Goal: Task Accomplishment & Management: Use online tool/utility

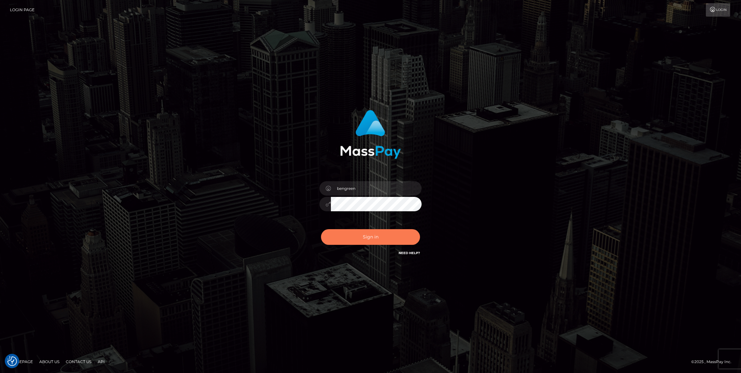
click at [364, 232] on button "Sign in" at bounding box center [370, 237] width 99 height 16
type input "bengreen"
click at [364, 234] on button "Sign in" at bounding box center [370, 237] width 99 height 16
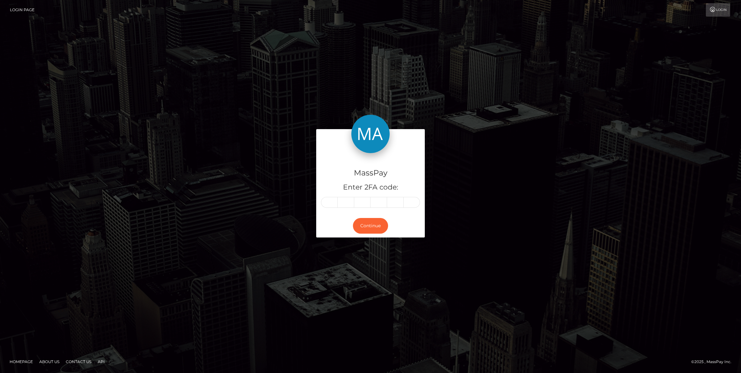
drag, startPoint x: 691, startPoint y: 0, endPoint x: 326, endPoint y: 208, distance: 419.5
click at [324, 210] on div "MassPay Enter 2FA code:" at bounding box center [370, 183] width 109 height 61
paste input "1"
type input "1"
type input "3"
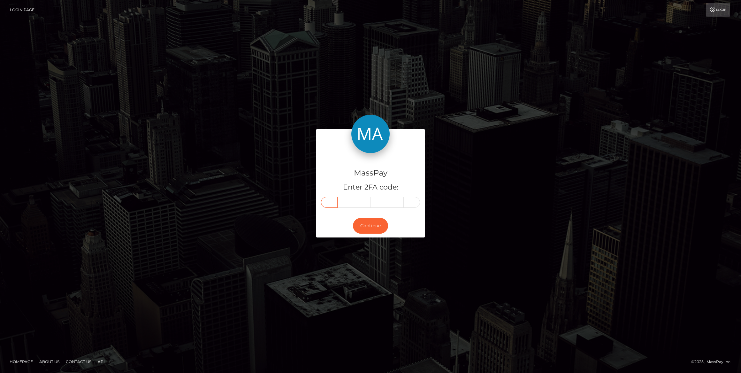
type input "3"
type input "0"
type input "3"
type input "8"
click at [367, 226] on button "Continue" at bounding box center [370, 226] width 35 height 16
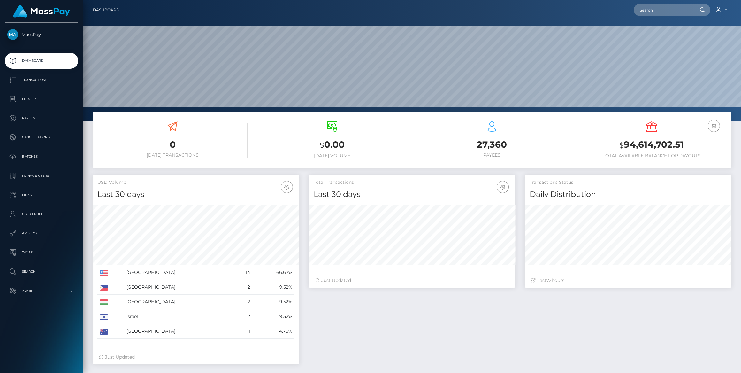
scroll to position [113, 206]
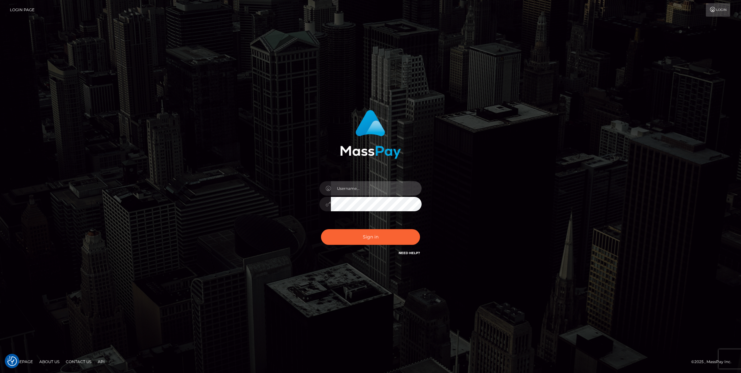
type input "bengreen"
checkbox input "true"
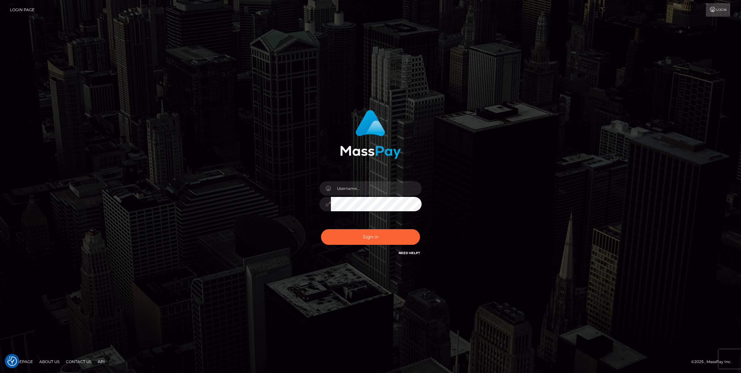
type input "bengreen"
click at [356, 233] on button "Sign in" at bounding box center [370, 237] width 99 height 16
type input "bengreen"
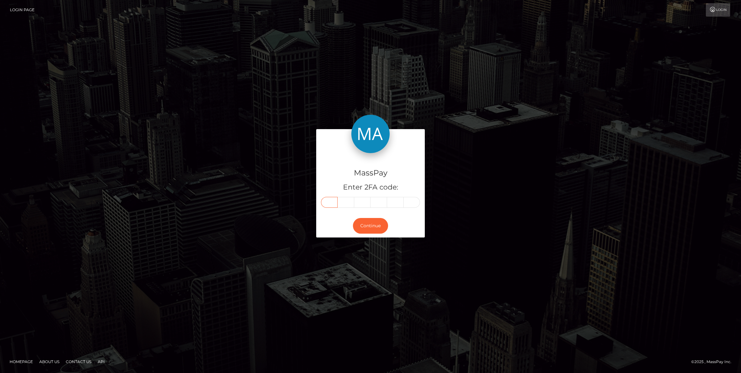
paste input "8"
type input "8"
type input "7"
type input "9"
type input "8"
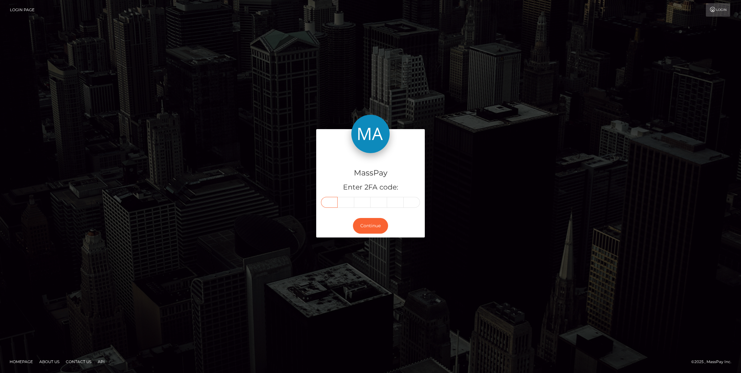
type input "2"
type input "9"
click at [367, 220] on button "Continue" at bounding box center [370, 226] width 35 height 16
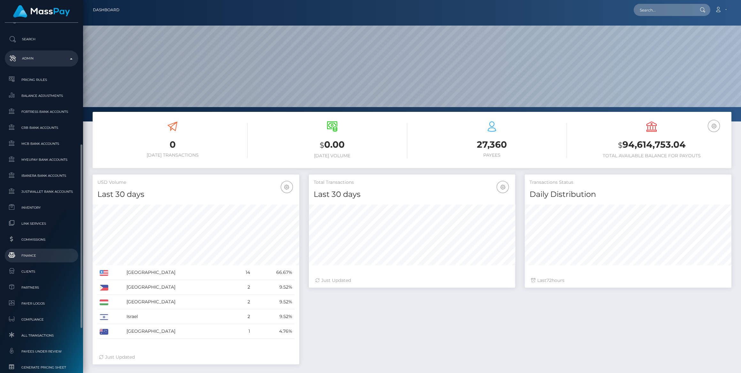
click at [64, 254] on span "Finance" at bounding box center [41, 255] width 68 height 7
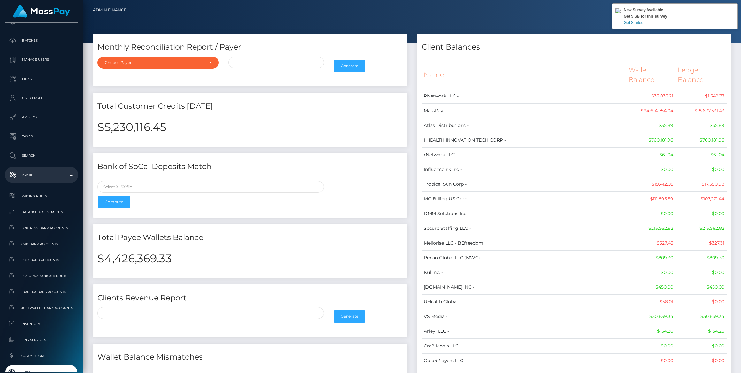
scroll to position [316, 0]
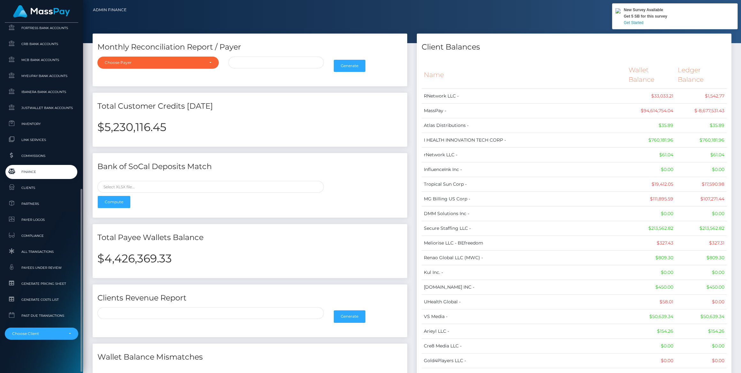
click at [34, 169] on span "Finance" at bounding box center [41, 171] width 68 height 7
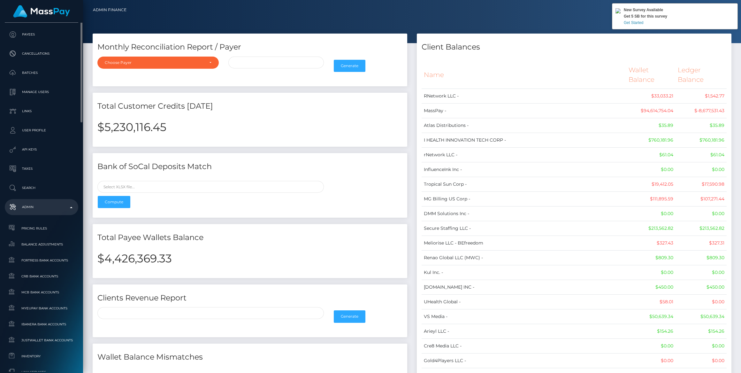
scroll to position [0, 0]
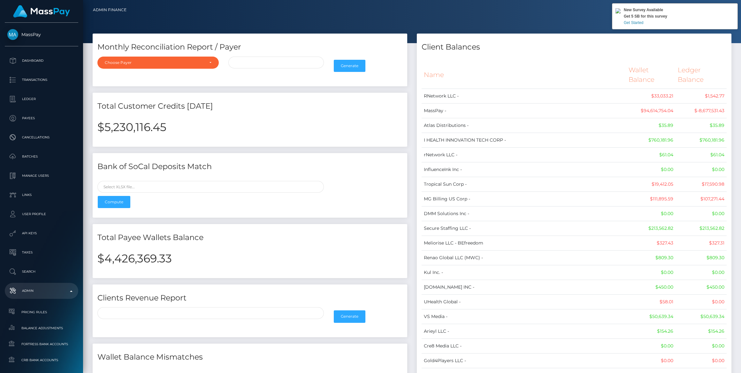
click at [117, 126] on h2 "$5,230,116.45" at bounding box center [249, 126] width 305 height 13
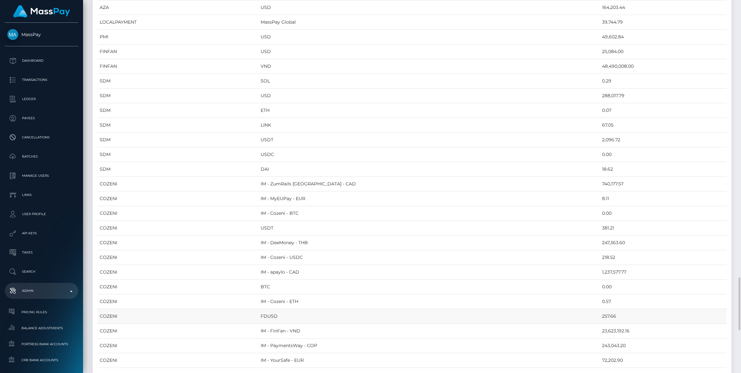
scroll to position [958, 0]
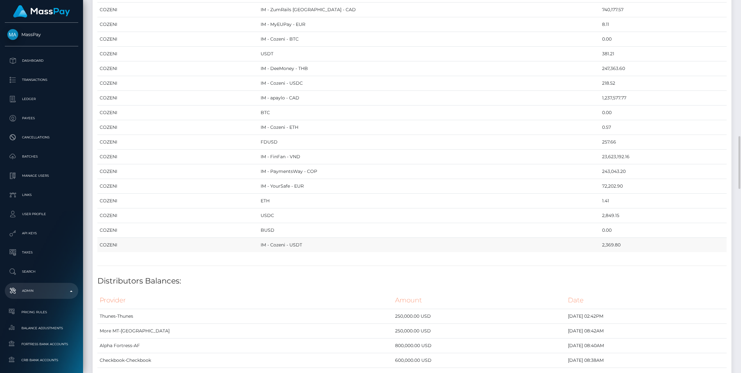
drag, startPoint x: 99, startPoint y: 69, endPoint x: 591, endPoint y: 234, distance: 518.9
copy table "Provider Currency Balance MYEUPAY EUR 26,031.18 CHECKBOOK Prefund Wallet - USD …"
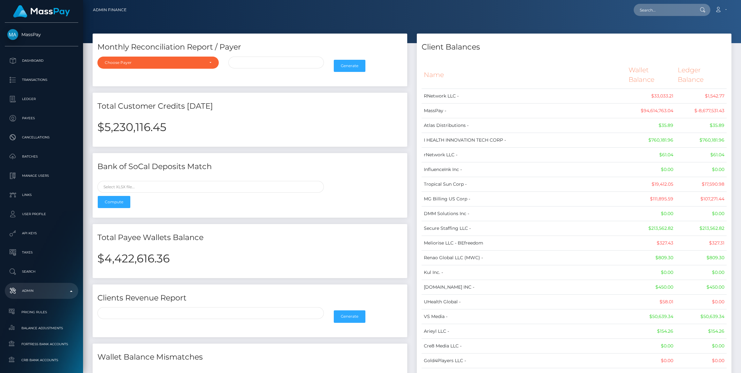
click at [131, 253] on h2 "$4,422,616.36" at bounding box center [249, 258] width 305 height 13
copy div "$4,422,616.36"
click at [138, 262] on h2 "$4,422,616.36" at bounding box center [249, 258] width 305 height 13
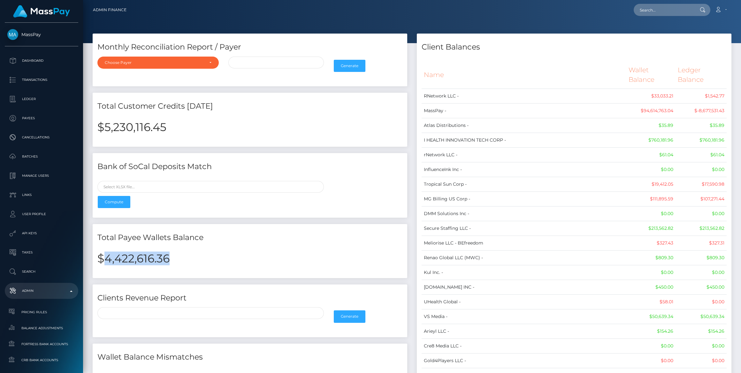
click at [138, 262] on h2 "$4,422,616.36" at bounding box center [249, 258] width 305 height 13
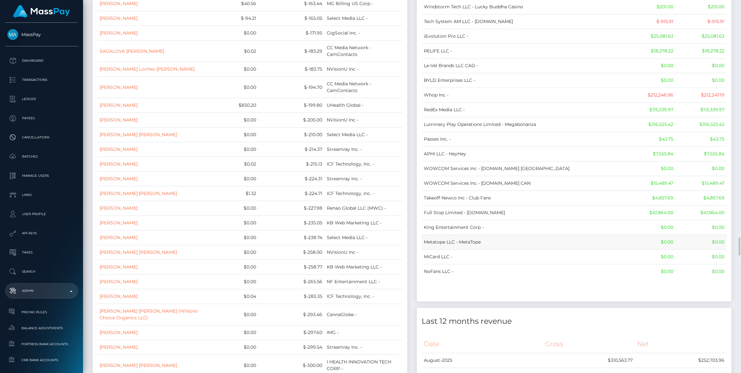
scroll to position [4878, 0]
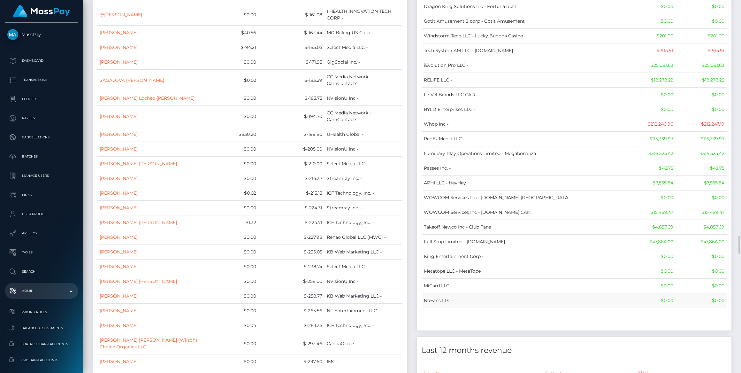
drag, startPoint x: 424, startPoint y: 70, endPoint x: 721, endPoint y: 234, distance: 339.7
copy table "Name Wallet Balance Ledger Balance RNetwork LLC - $33,033.21 $1,542.77 MassPay …"
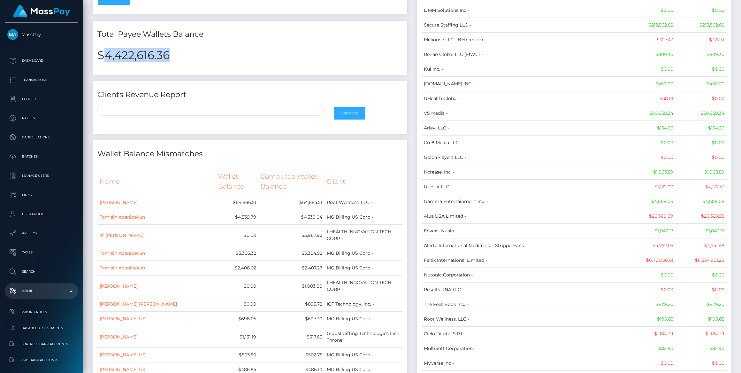
scroll to position [0, 0]
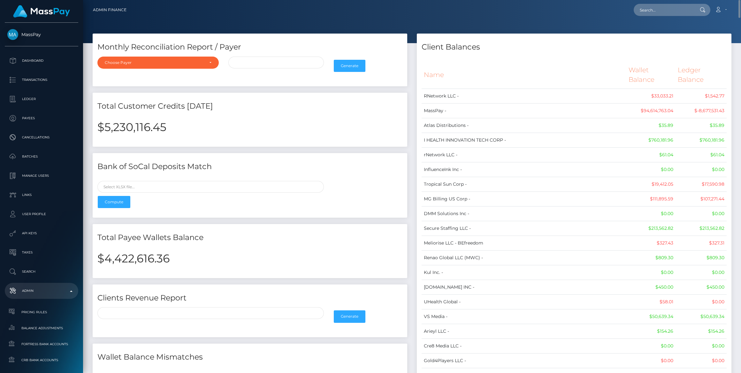
click at [123, 122] on h2 "$5,230,116.45" at bounding box center [249, 126] width 305 height 13
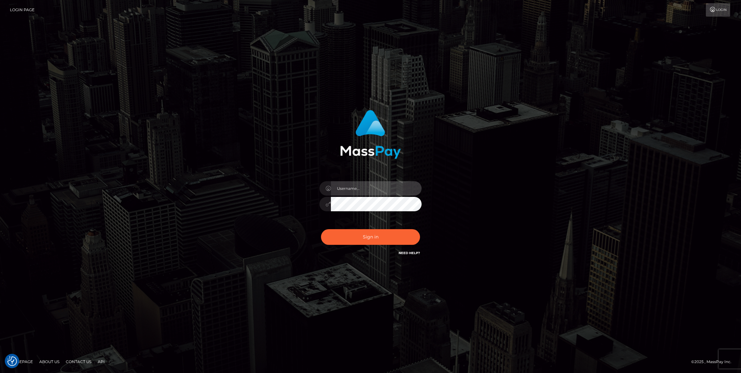
type input "bengreen"
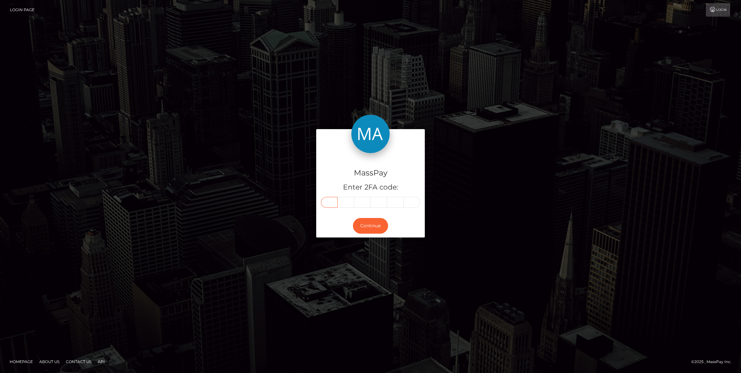
paste input "3"
type input "3"
type input "5"
type input "8"
type input "3"
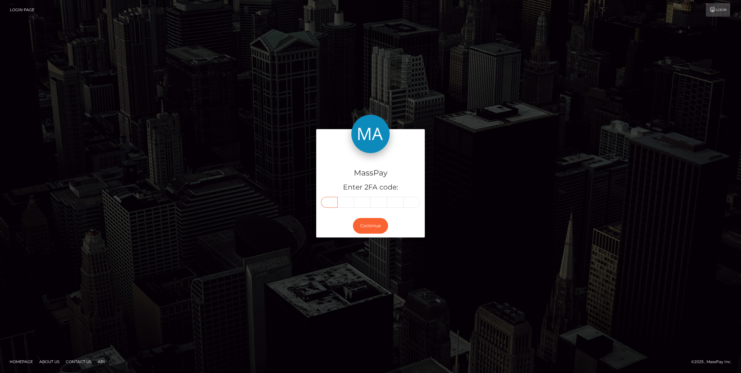
type input "0"
type input "4"
click at [355, 224] on button "Continue" at bounding box center [370, 226] width 35 height 16
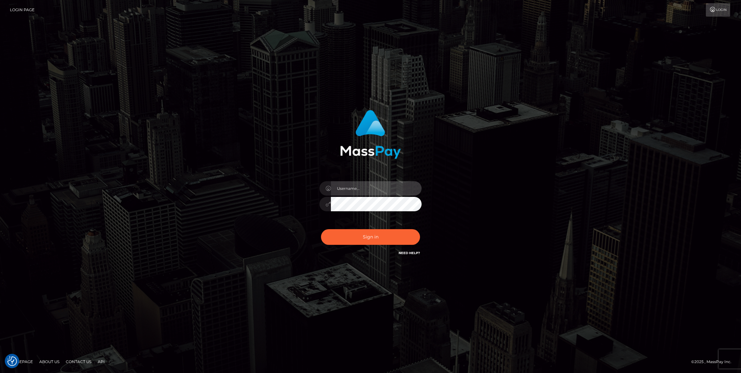
type input "bengreen"
click at [354, 244] on div "Sign in Need Help?" at bounding box center [371, 239] width 112 height 28
click at [354, 243] on button "Sign in" at bounding box center [370, 237] width 99 height 16
type input "bengreen"
click at [382, 234] on button "Sign in" at bounding box center [370, 237] width 99 height 16
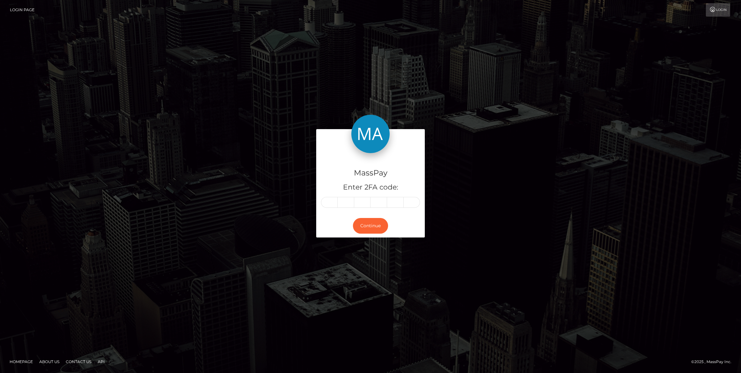
click at [320, 202] on div "MassPay Enter 2FA code:" at bounding box center [370, 183] width 109 height 61
drag, startPoint x: 320, startPoint y: 202, endPoint x: 325, endPoint y: 201, distance: 4.3
click at [325, 201] on input "text" at bounding box center [329, 202] width 17 height 11
paste input "5"
type input "5"
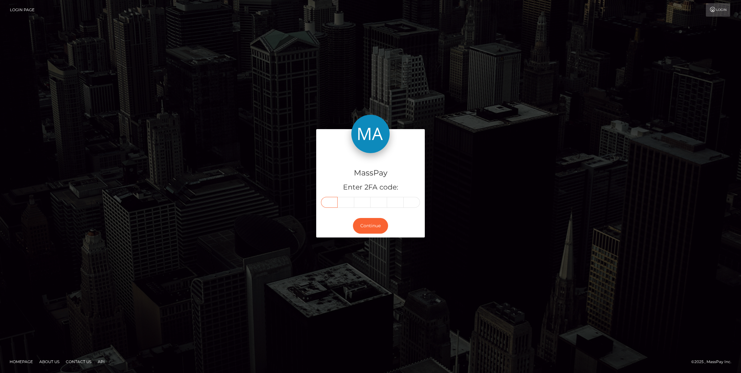
type input "3"
type input "0"
type input "6"
type input "3"
type input "2"
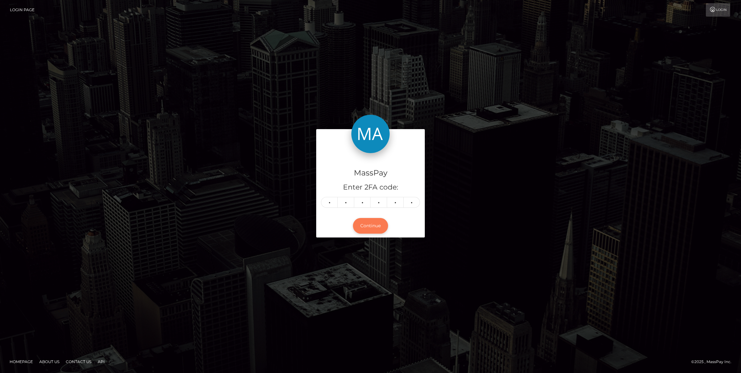
click at [365, 225] on button "Continue" at bounding box center [370, 226] width 35 height 16
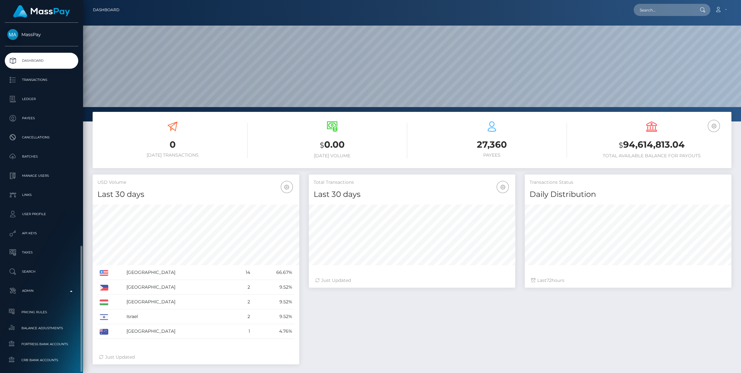
scroll to position [113, 206]
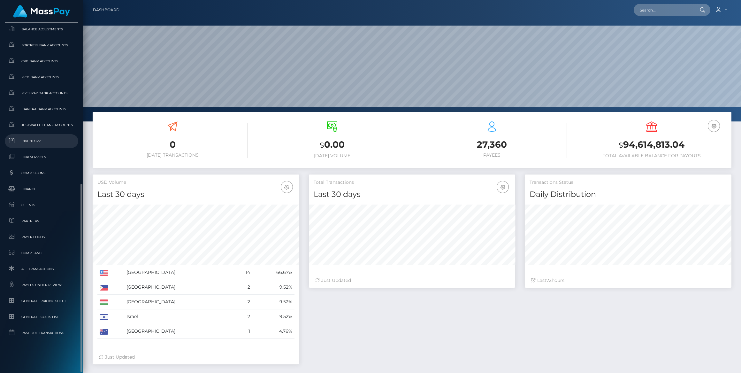
click at [33, 142] on span "Inventory" at bounding box center [41, 140] width 68 height 7
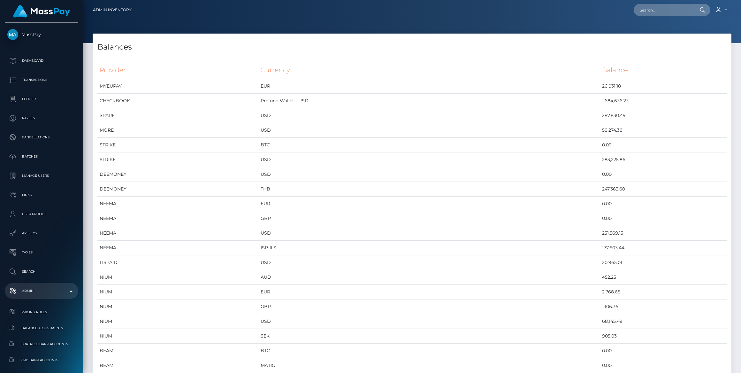
scroll to position [2555, 639]
drag, startPoint x: 591, startPoint y: 87, endPoint x: 503, endPoint y: 87, distance: 87.8
click at [503, 87] on tr "MYEUPAY EUR 26,031.18" at bounding box center [411, 86] width 629 height 15
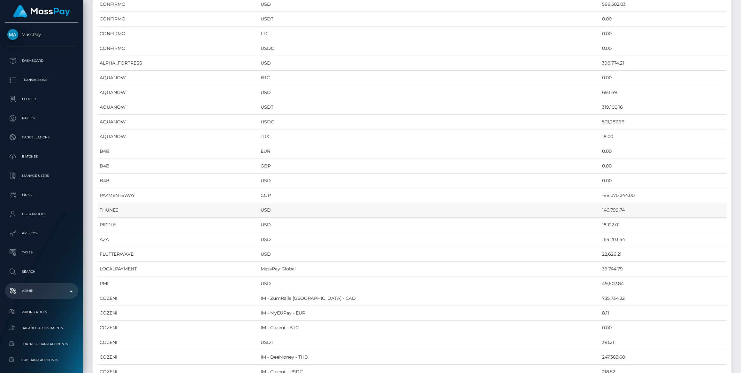
scroll to position [0, 0]
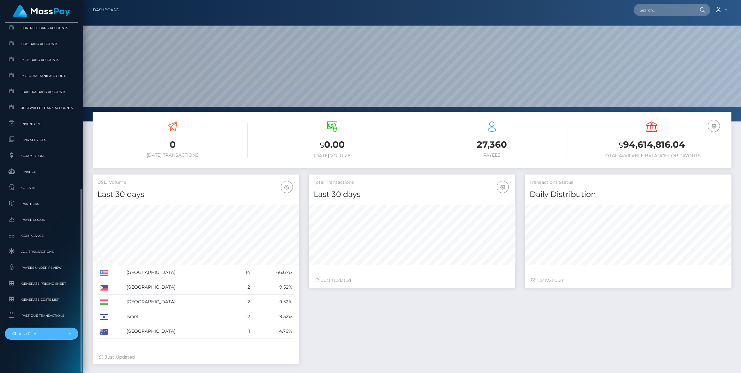
click at [45, 336] on div "Choose Client" at bounding box center [37, 333] width 51 height 5
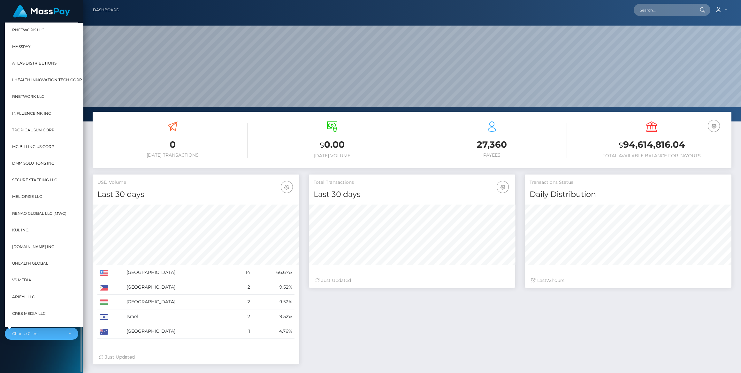
click at [44, 354] on div "MassPay Dashboard Transactions Ledger Payees Cancellations" at bounding box center [41, 197] width 83 height 349
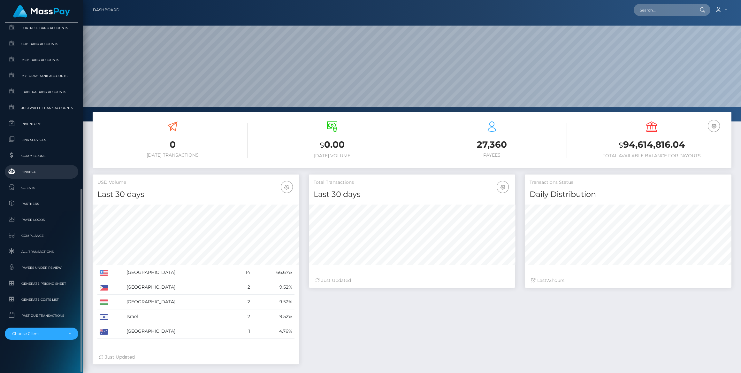
click at [38, 174] on span "Finance" at bounding box center [41, 171] width 68 height 7
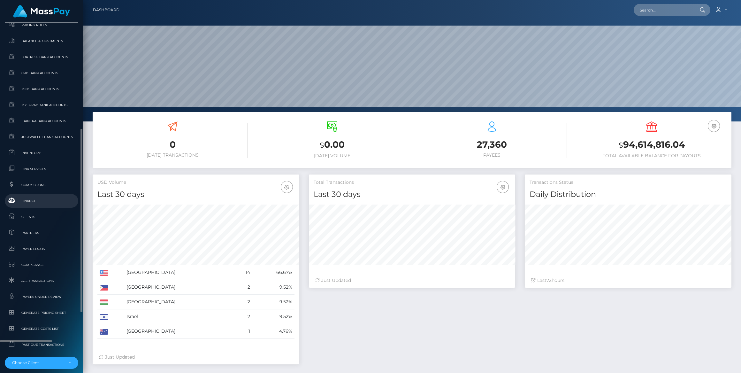
scroll to position [258, 0]
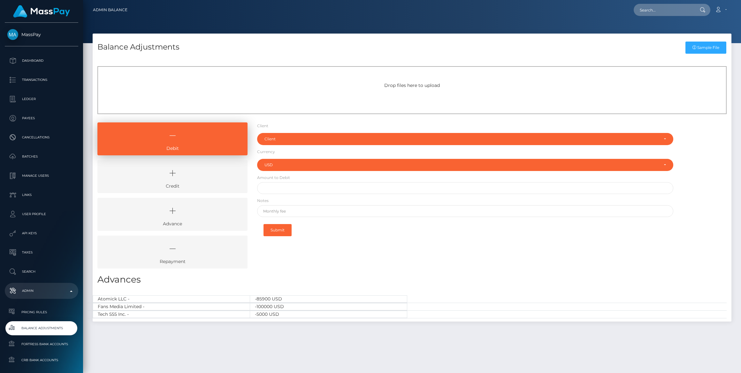
select select "USD"
click at [217, 181] on icon at bounding box center [172, 173] width 135 height 19
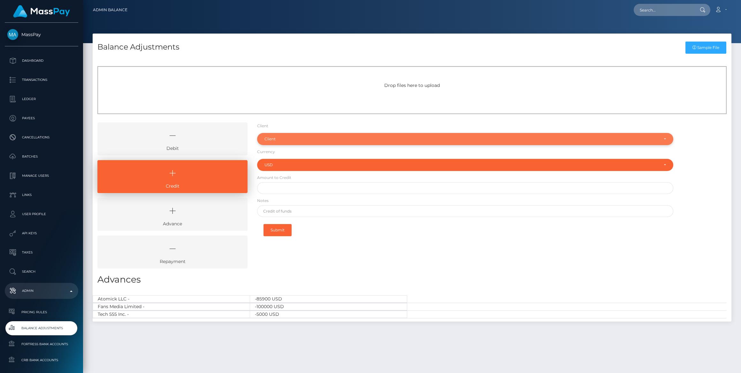
click at [283, 140] on div "Client" at bounding box center [461, 138] width 394 height 5
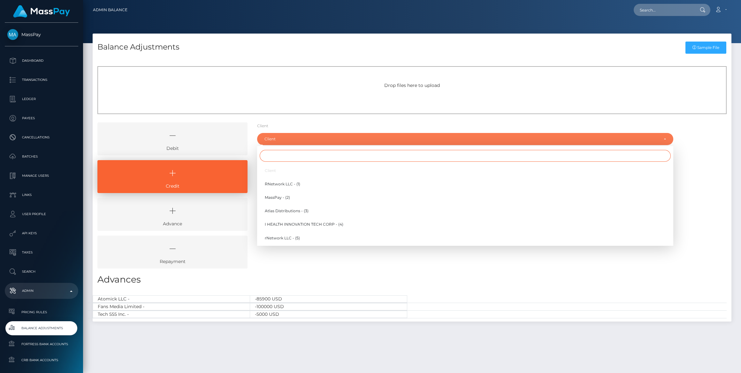
click at [289, 158] on input "Search" at bounding box center [465, 156] width 411 height 12
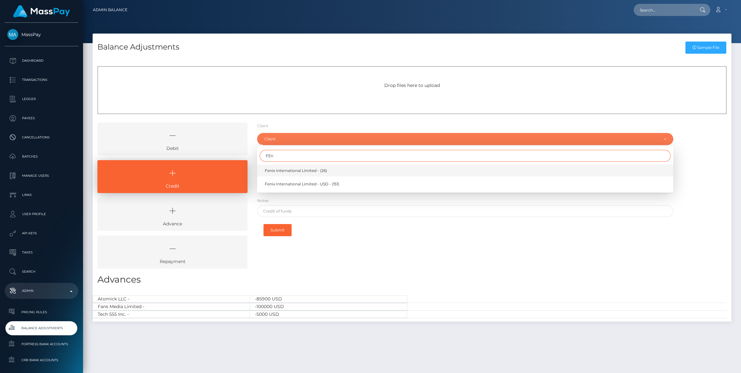
type input "FEn"
click at [281, 171] on span "Fenix International Limited - (26)" at bounding box center [296, 171] width 62 height 6
select select "26"
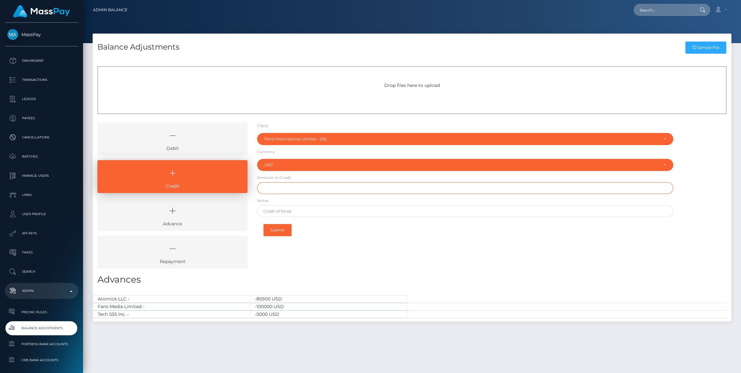
click at [281, 186] on input "text" at bounding box center [465, 188] width 416 height 12
type input "$2,000,000.00"
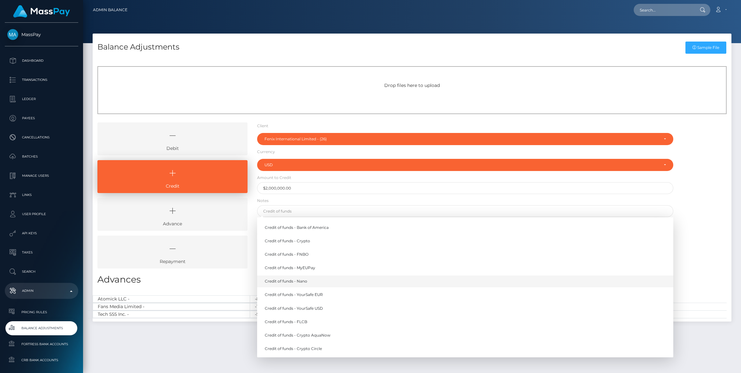
click at [313, 280] on link "Credit of funds - Nano" at bounding box center [465, 281] width 416 height 12
type input "Credit of funds - Nano"
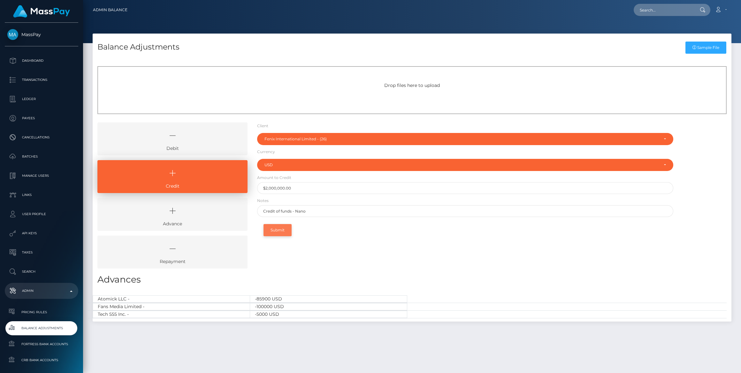
click at [282, 231] on button "Submit" at bounding box center [278, 230] width 28 height 12
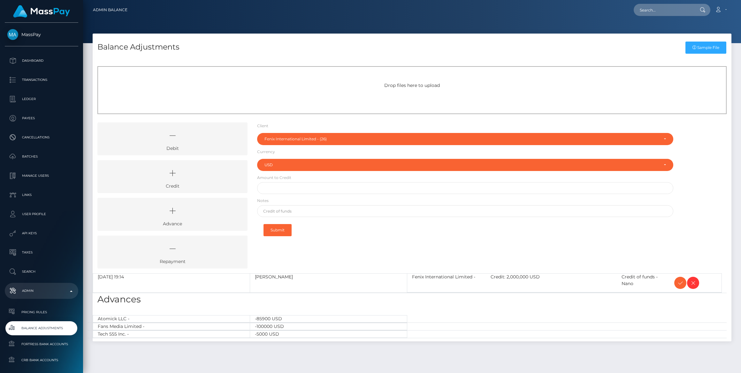
select select "26"
select select "USD"
drag, startPoint x: 223, startPoint y: 180, endPoint x: 239, endPoint y: 169, distance: 18.8
click at [223, 180] on icon at bounding box center [172, 173] width 135 height 19
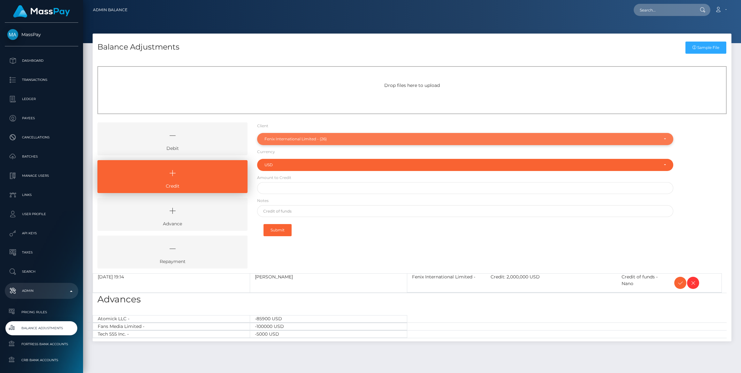
click at [278, 137] on div "Fenix International Limited - (26)" at bounding box center [461, 138] width 394 height 5
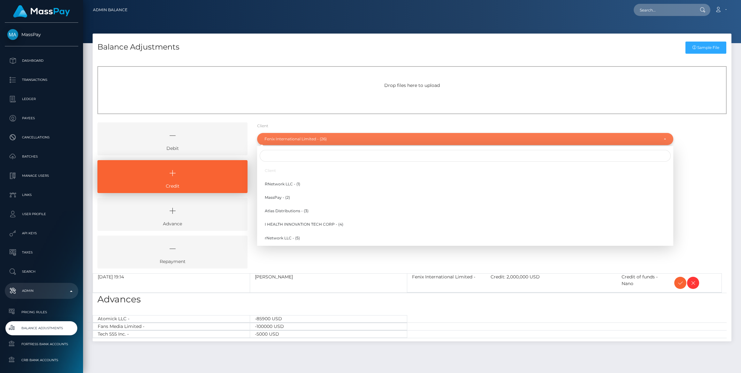
scroll to position [272, 0]
click at [280, 153] on input "Search" at bounding box center [465, 156] width 411 height 12
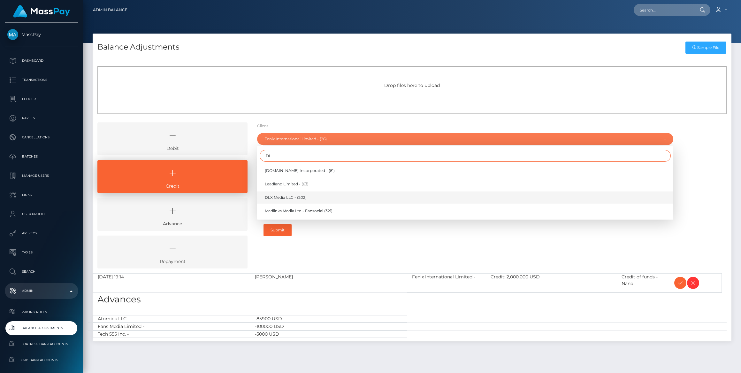
type input "DL"
click at [285, 199] on span "DLX Media LLC - (202)" at bounding box center [286, 198] width 42 height 6
select select "202"
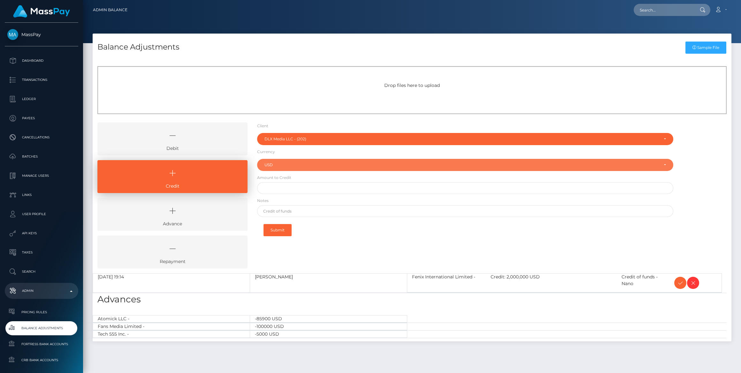
click at [294, 161] on div "USD" at bounding box center [465, 165] width 416 height 12
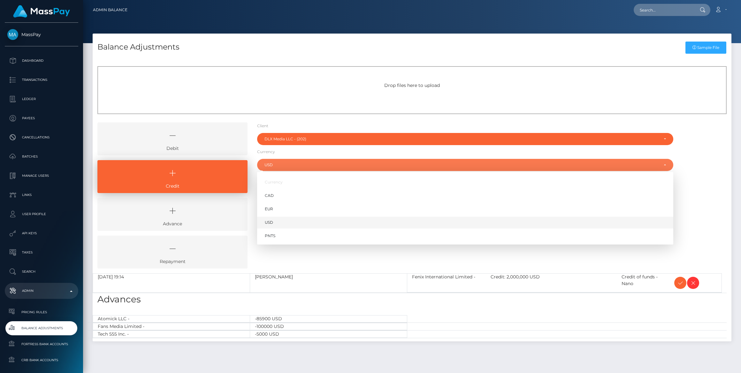
click at [267, 221] on span "USD" at bounding box center [269, 222] width 8 height 6
select select "USD"
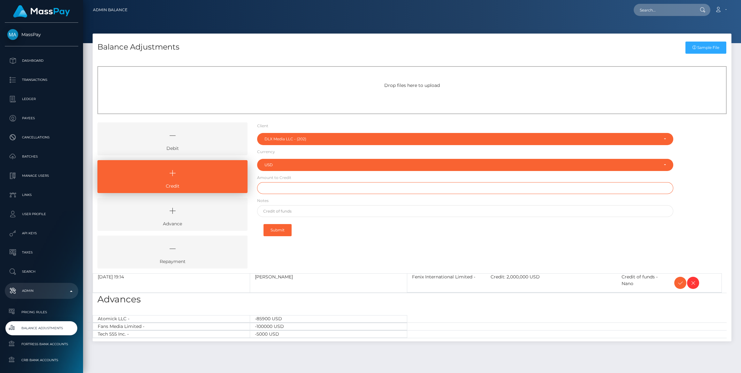
click at [283, 188] on input "text" at bounding box center [465, 188] width 416 height 12
paste input "3,000.00"
type input "$3,000.00"
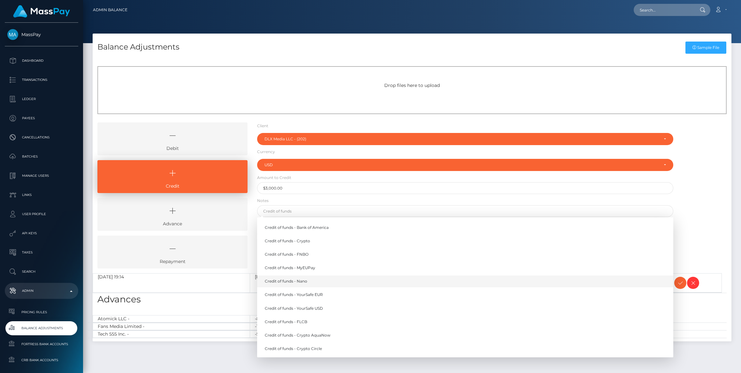
click at [310, 282] on link "Credit of funds - Nano" at bounding box center [465, 281] width 416 height 12
type input "Credit of funds - Nano"
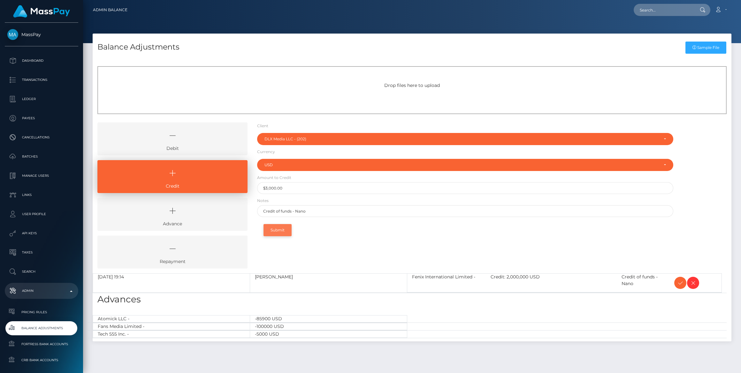
click at [279, 235] on button "Submit" at bounding box center [278, 230] width 28 height 12
click at [279, 231] on button "Submit" at bounding box center [278, 230] width 28 height 12
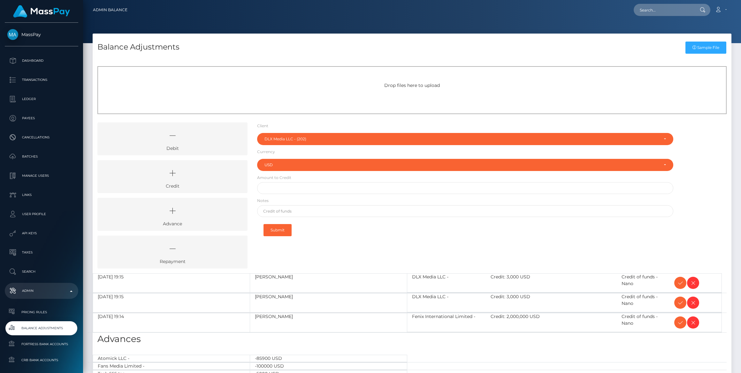
select select "202"
select select "USD"
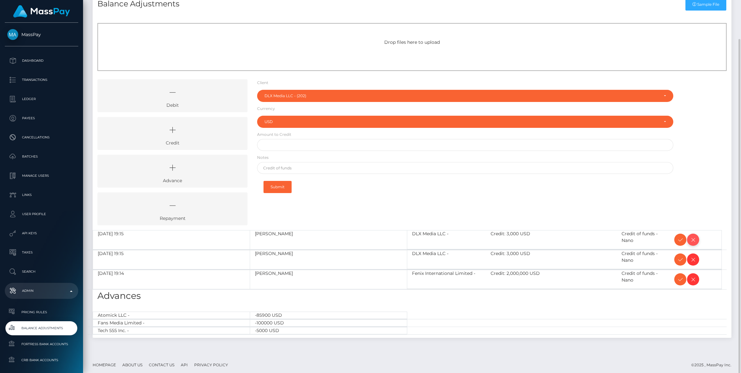
click at [697, 236] on span at bounding box center [693, 240] width 12 height 12
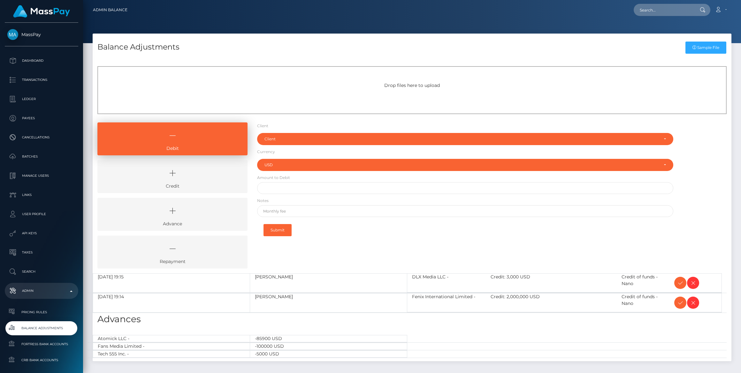
select select "USD"
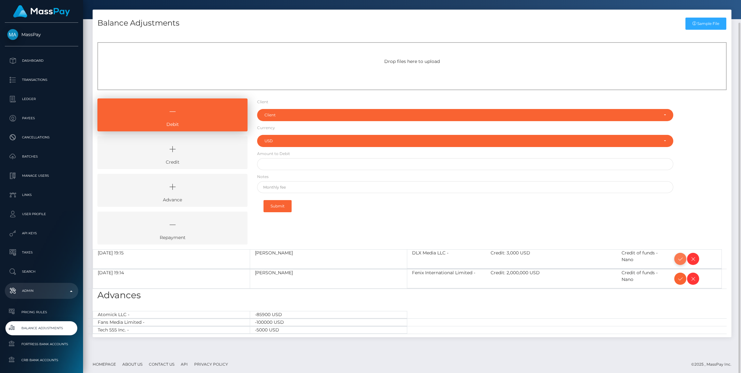
click at [681, 257] on icon at bounding box center [681, 259] width 8 height 8
click at [681, 280] on icon at bounding box center [681, 279] width 8 height 8
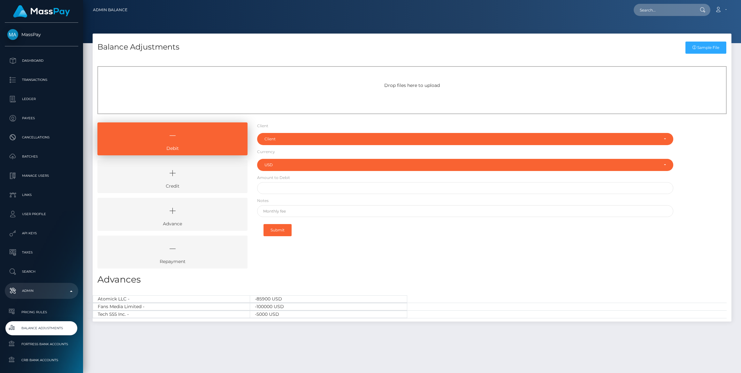
select select "USD"
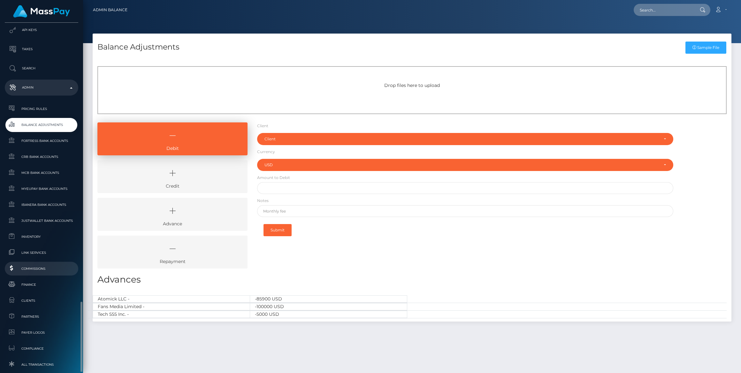
scroll to position [316, 0]
